Goal: Find specific page/section: Find specific page/section

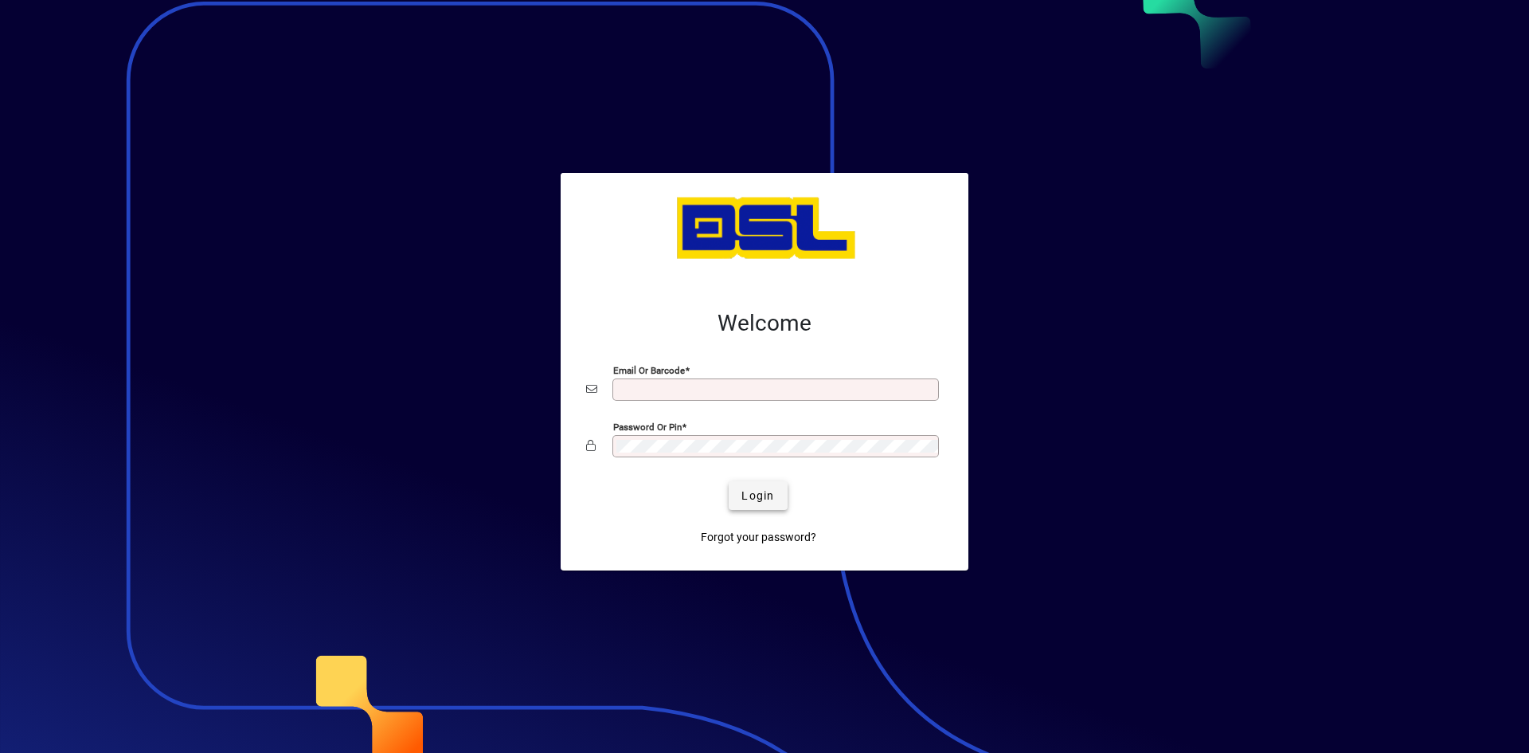
type input "**********"
click at [745, 495] on span "Login" at bounding box center [758, 495] width 33 height 17
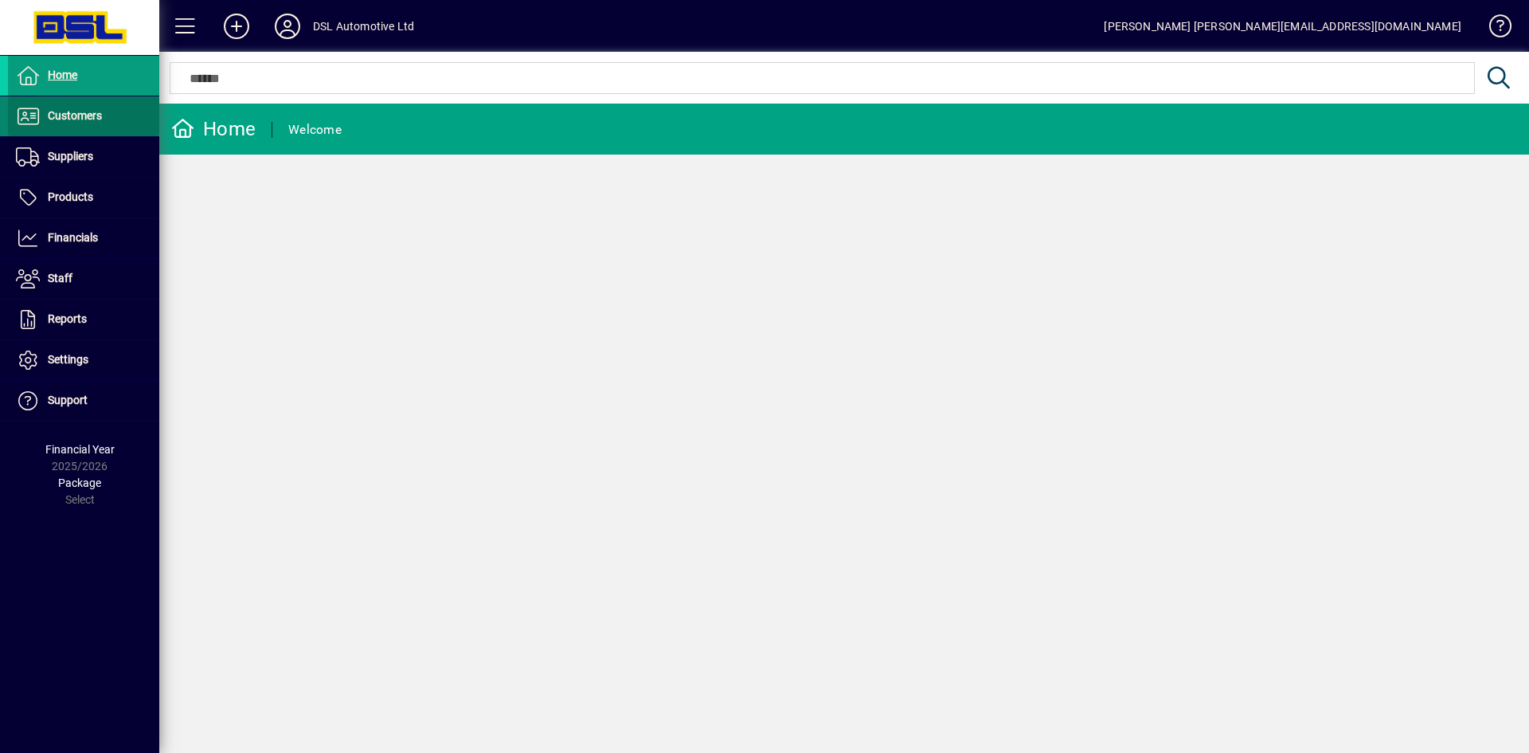
click at [79, 116] on span "Customers" at bounding box center [75, 115] width 54 height 13
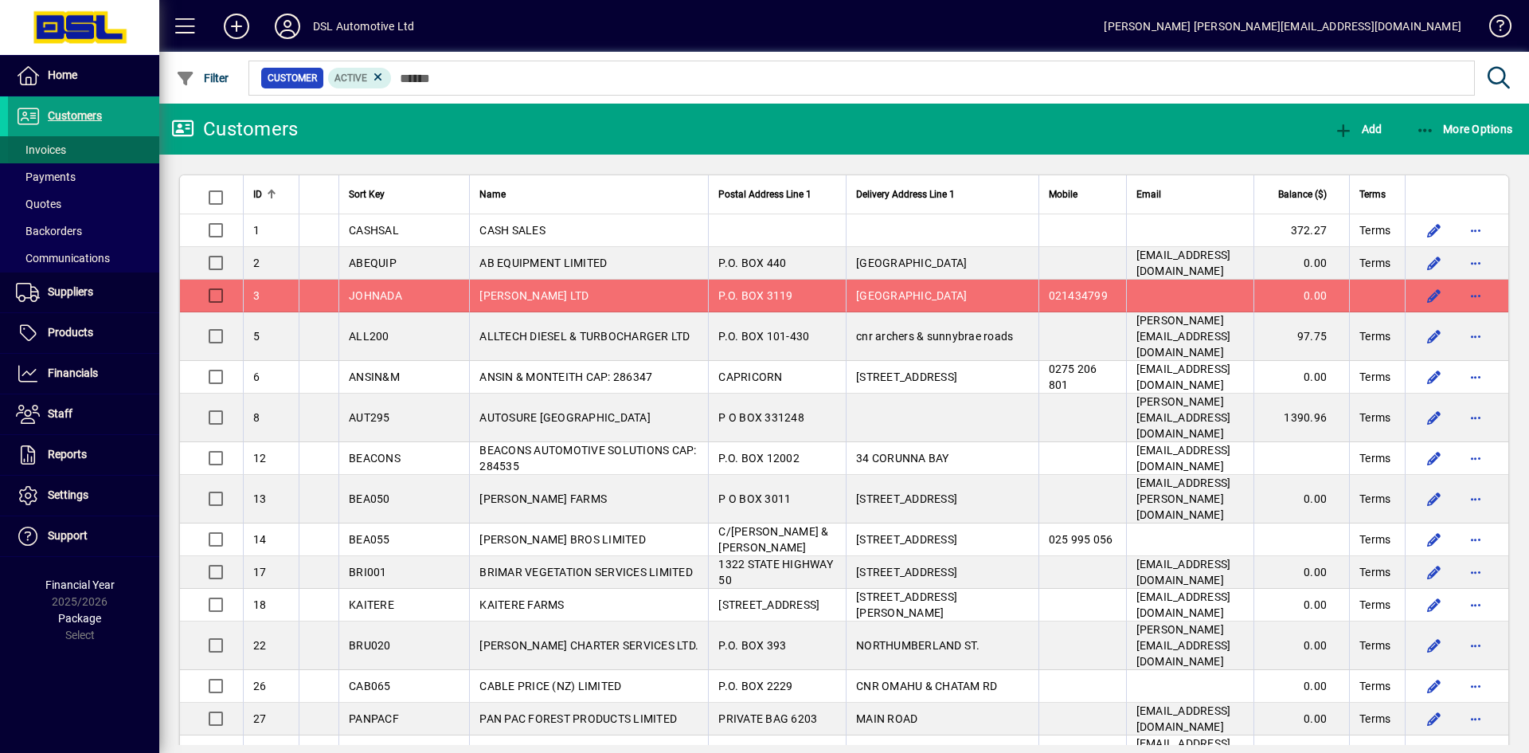
click at [53, 150] on span "Invoices" at bounding box center [41, 149] width 50 height 13
